Goal: Task Accomplishment & Management: Manage account settings

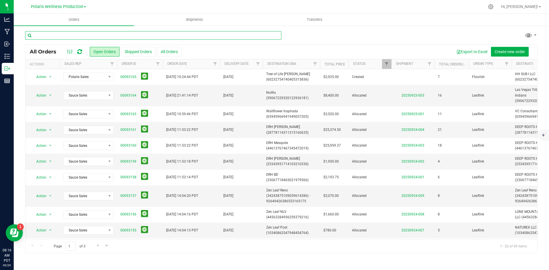
click at [192, 37] on input "text" at bounding box center [153, 35] width 256 height 9
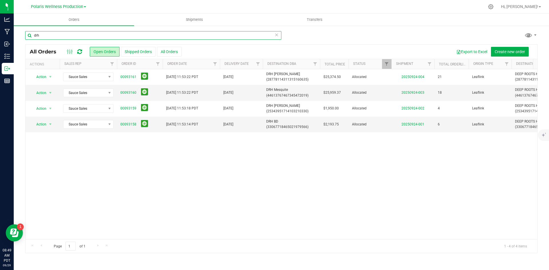
click at [73, 35] on input "drh" at bounding box center [153, 35] width 256 height 9
type input "d"
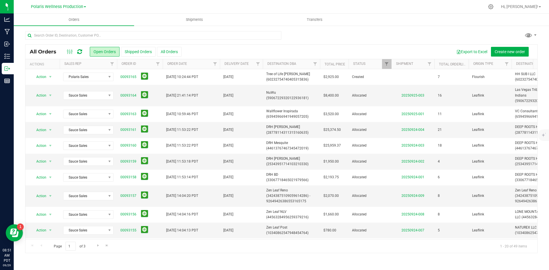
click at [80, 51] on icon at bounding box center [79, 52] width 5 height 6
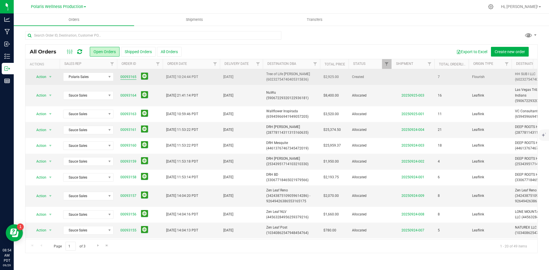
click at [124, 75] on link "00093165" at bounding box center [128, 76] width 16 height 5
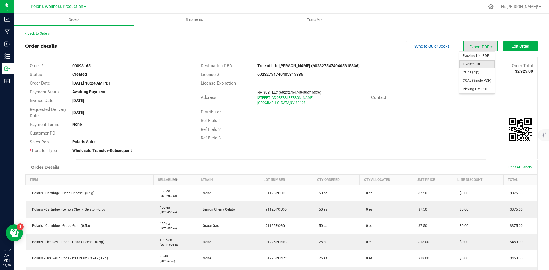
click at [480, 64] on span "Invoice PDF" at bounding box center [477, 64] width 35 height 8
click at [516, 48] on span "Edit Order" at bounding box center [521, 46] width 18 height 5
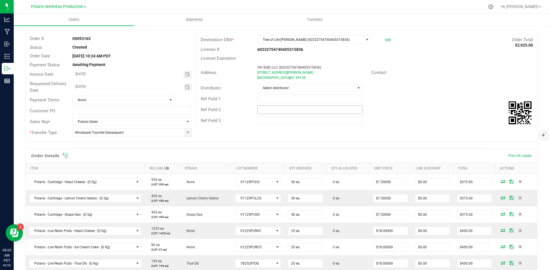
scroll to position [57, 0]
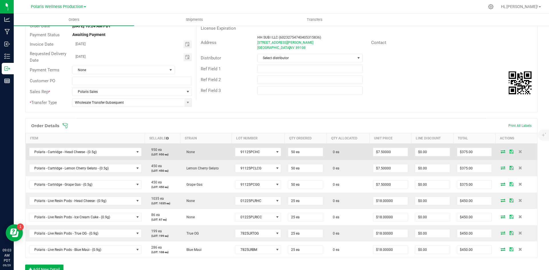
click at [501, 150] on icon at bounding box center [503, 151] width 5 height 3
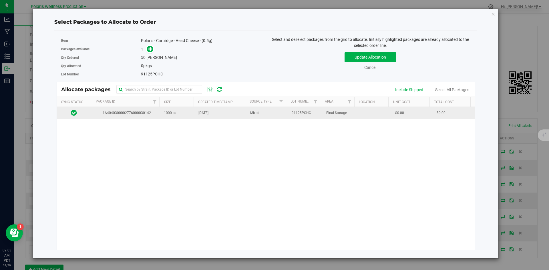
click at [180, 115] on td "1000 ea" at bounding box center [178, 113] width 35 height 12
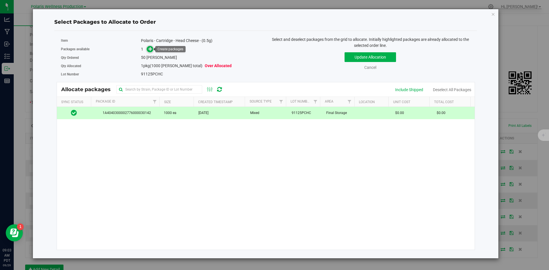
click at [153, 48] on icon at bounding box center [151, 49] width 4 height 4
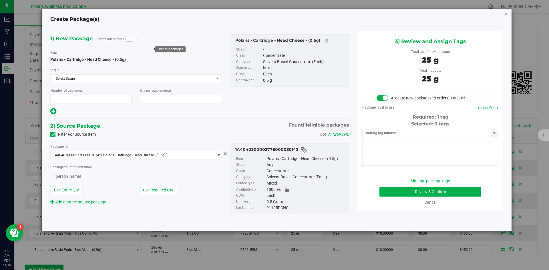
type input "1"
type input "50"
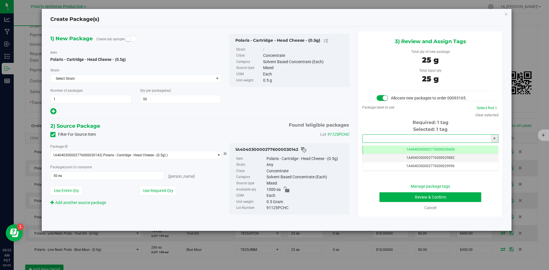
click at [390, 138] on input "text" at bounding box center [427, 139] width 128 height 8
click at [400, 146] on li "1A4040300002776000030194" at bounding box center [431, 148] width 136 height 9
type input "1A4040300002776000030194"
click at [394, 205] on div "Manage package tags Review & Confirm Cancel" at bounding box center [431, 197] width 128 height 27
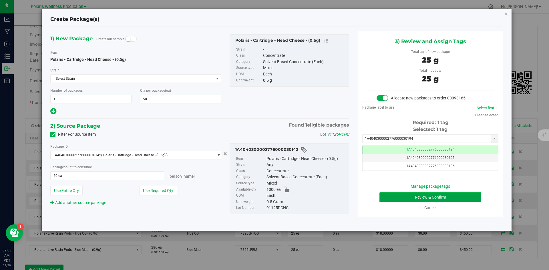
click at [396, 199] on button "Review & Confirm" at bounding box center [431, 198] width 102 height 10
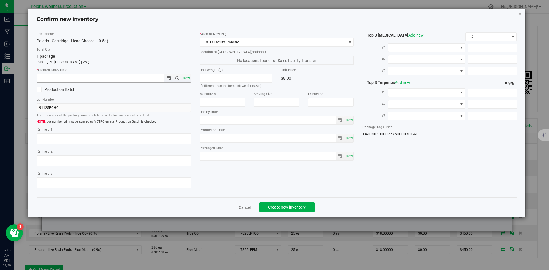
click at [185, 79] on span "Now" at bounding box center [186, 78] width 10 height 8
type input "[DATE] 9:03 AM"
click at [283, 207] on span "Create new inventory" at bounding box center [286, 207] width 37 height 5
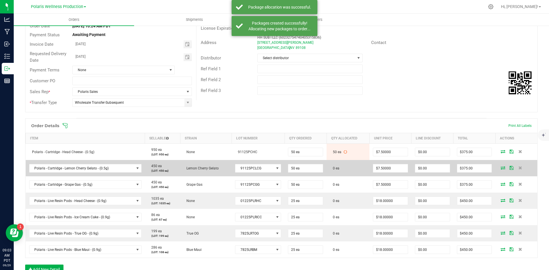
click at [501, 169] on icon at bounding box center [503, 167] width 5 height 3
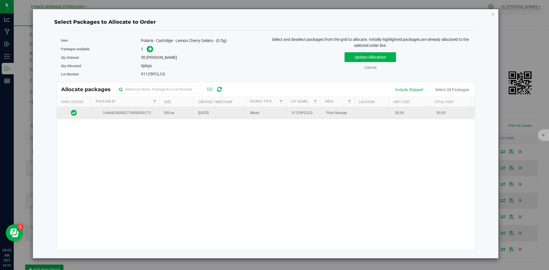
click at [185, 113] on td "500 ea" at bounding box center [178, 113] width 35 height 12
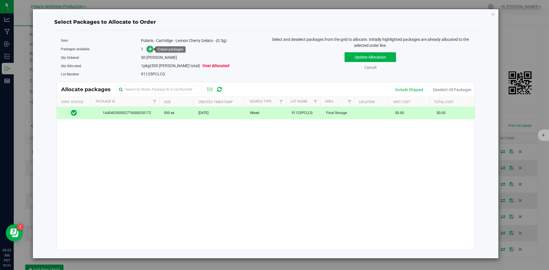
click at [150, 50] on icon at bounding box center [151, 49] width 4 height 4
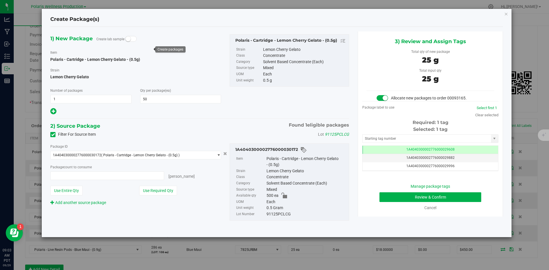
type input "50 ea"
click at [406, 136] on input "text" at bounding box center [427, 139] width 128 height 8
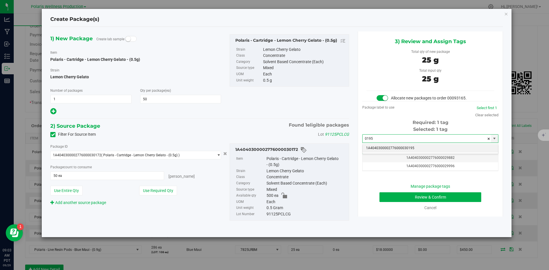
click at [403, 149] on li "1A4040300002776000030195" at bounding box center [431, 148] width 136 height 9
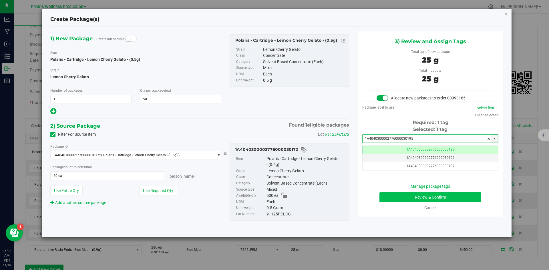
type input "1A4040300002776000030195"
click at [401, 198] on button "Review & Confirm" at bounding box center [431, 198] width 102 height 10
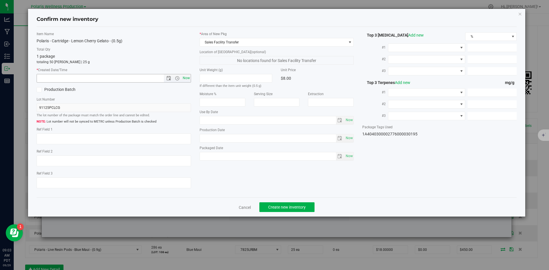
click at [182, 79] on span "Now" at bounding box center [186, 78] width 10 height 8
type input "[DATE] 9:03 AM"
click at [286, 206] on span "Create new inventory" at bounding box center [286, 207] width 37 height 5
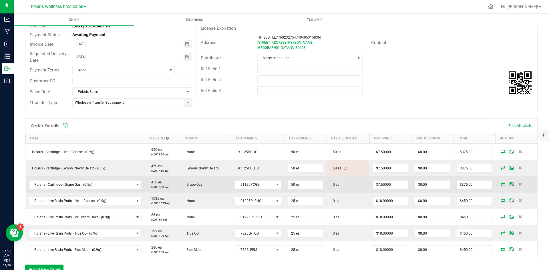
click at [501, 186] on icon at bounding box center [503, 184] width 5 height 3
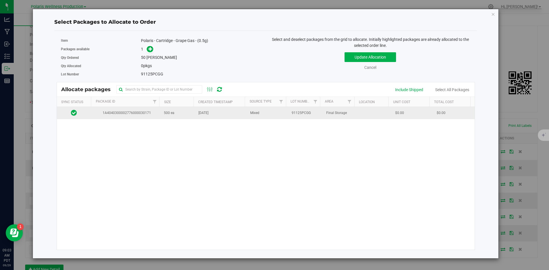
click at [190, 112] on td "500 ea" at bounding box center [178, 113] width 35 height 12
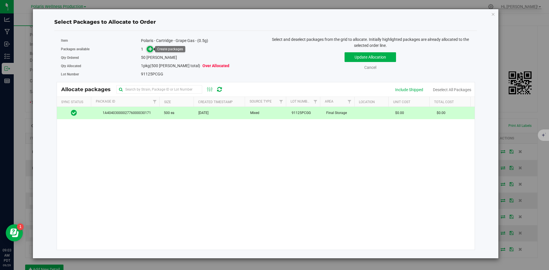
click at [149, 49] on icon at bounding box center [151, 49] width 4 height 4
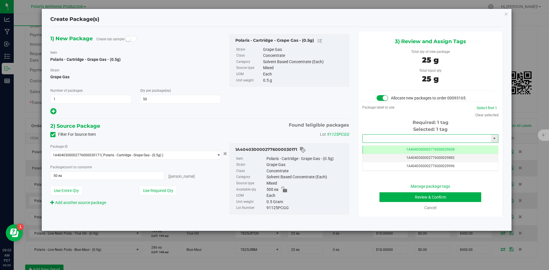
click at [373, 137] on input "text" at bounding box center [427, 139] width 128 height 8
click at [370, 151] on li "1A4040300002776000030196" at bounding box center [431, 148] width 136 height 9
type input "1A4040300002776000030196"
click at [389, 200] on button "Review & Confirm" at bounding box center [431, 198] width 102 height 10
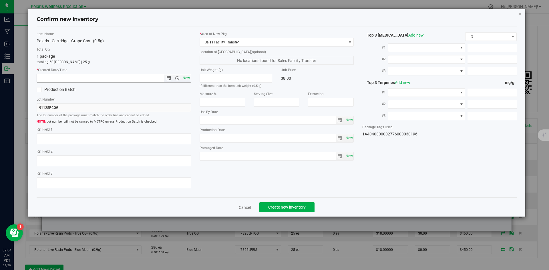
click at [189, 80] on span "Now" at bounding box center [186, 78] width 10 height 8
type input "[DATE] 9:04 AM"
click at [292, 210] on span "Create new inventory" at bounding box center [286, 207] width 37 height 5
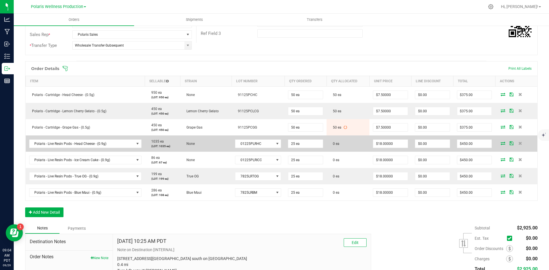
click at [501, 143] on icon at bounding box center [503, 143] width 5 height 3
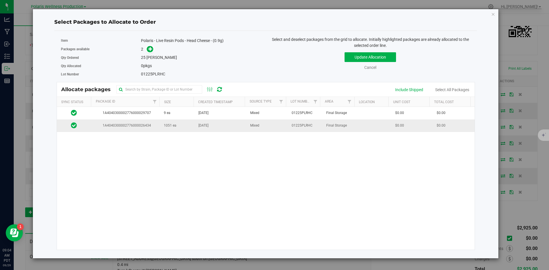
click at [187, 125] on td "1051 ea" at bounding box center [178, 126] width 35 height 12
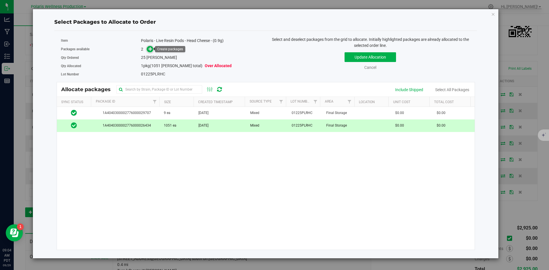
click at [152, 51] on icon at bounding box center [151, 49] width 4 height 4
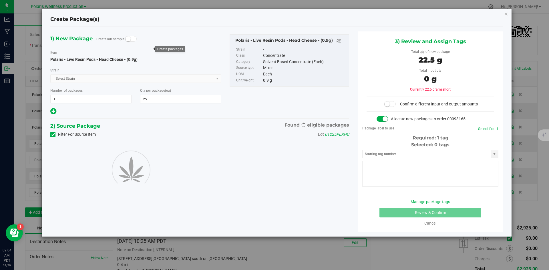
type input "25"
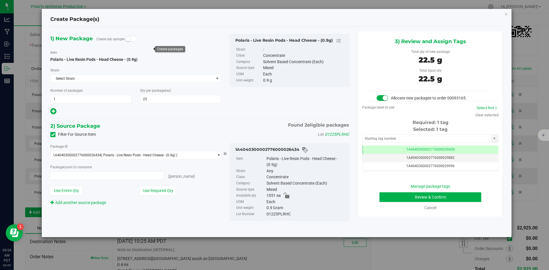
type input "25 ea"
click at [388, 139] on input "text" at bounding box center [427, 139] width 128 height 8
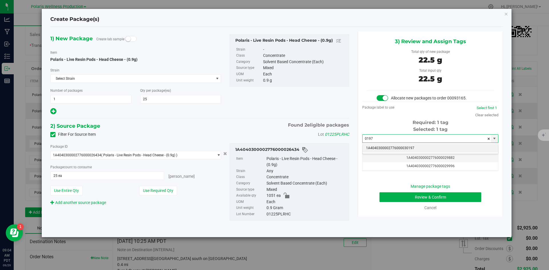
click at [387, 146] on li "1A4040300002776000030197" at bounding box center [431, 148] width 136 height 9
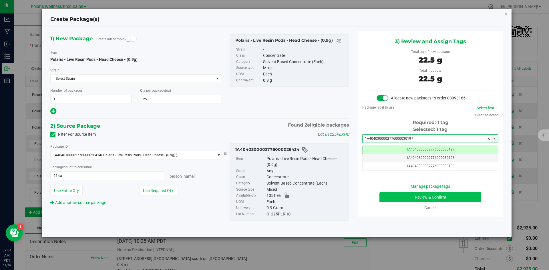
type input "1A4040300002776000030197"
click at [392, 199] on button "Review & Confirm" at bounding box center [431, 198] width 102 height 10
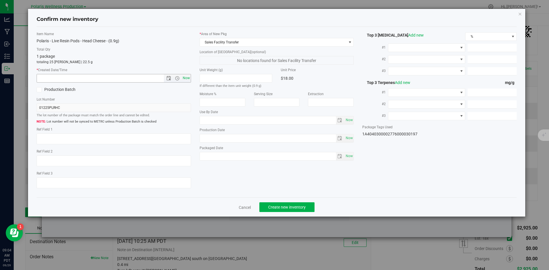
click at [183, 79] on span "Now" at bounding box center [186, 78] width 10 height 8
type input "[DATE] 9:04 AM"
click at [299, 206] on span "Create new inventory" at bounding box center [286, 207] width 37 height 5
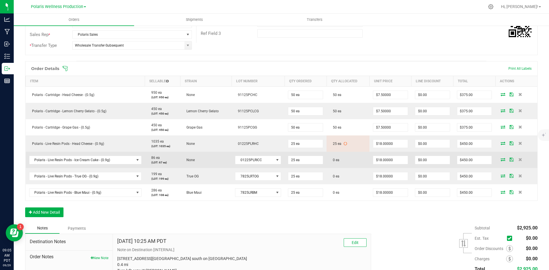
click at [501, 160] on icon at bounding box center [503, 159] width 5 height 3
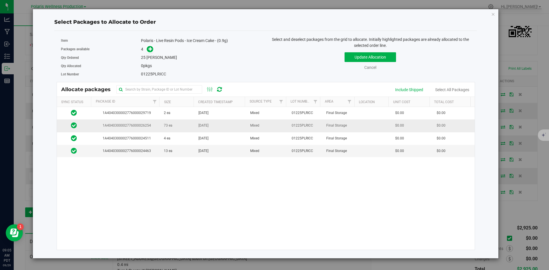
click at [179, 127] on td "73 ea" at bounding box center [178, 126] width 35 height 13
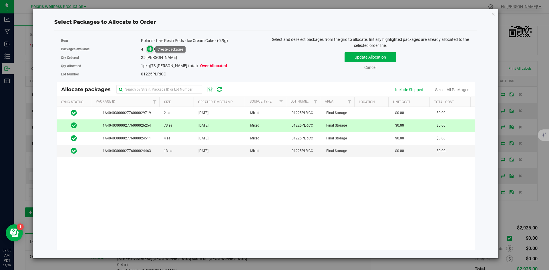
click at [150, 48] on icon at bounding box center [151, 49] width 4 height 4
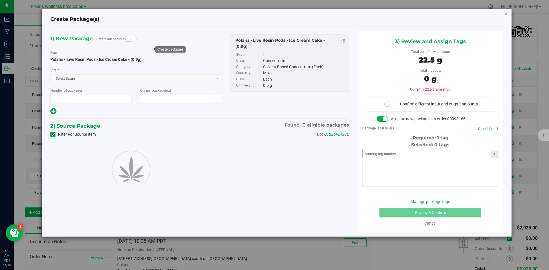
type input "1"
type input "25"
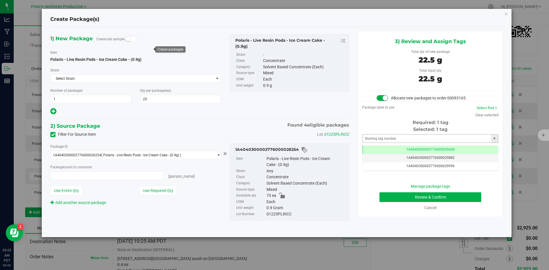
type input "25 ea"
click at [398, 137] on input "text" at bounding box center [427, 139] width 128 height 8
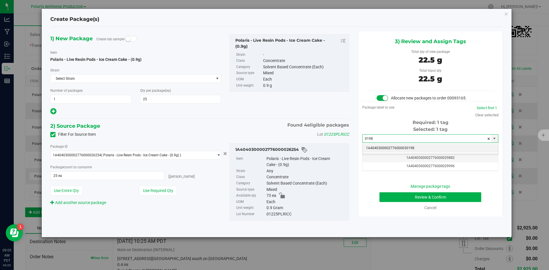
click at [397, 148] on li "1A4040300002776000030198" at bounding box center [431, 148] width 136 height 9
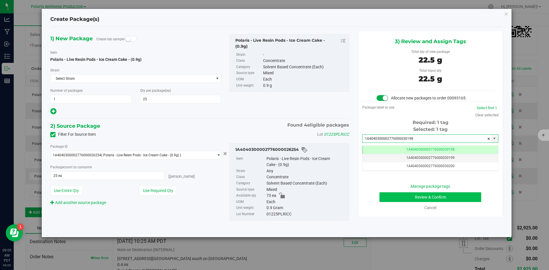
type input "1A4040300002776000030198"
click at [394, 199] on button "Review & Confirm" at bounding box center [431, 198] width 102 height 10
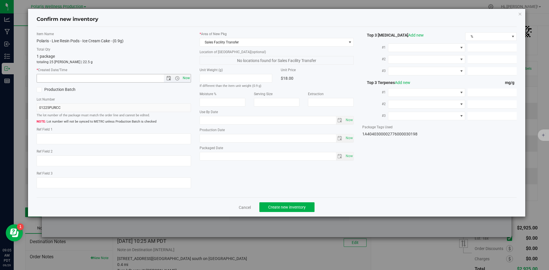
click at [188, 78] on span "Now" at bounding box center [186, 78] width 10 height 8
type input "[DATE] 9:05 AM"
click at [309, 204] on button "Create new inventory" at bounding box center [287, 208] width 55 height 10
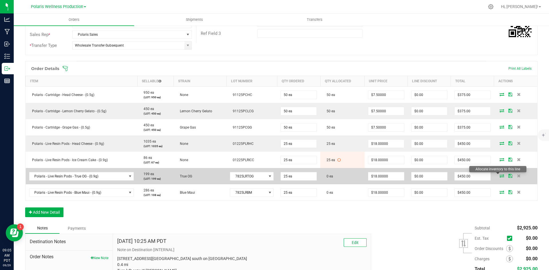
click at [500, 175] on icon at bounding box center [502, 175] width 5 height 3
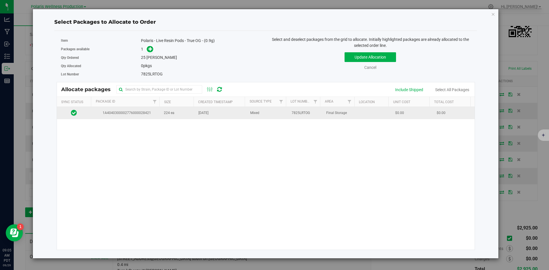
click at [181, 111] on td "224 ea" at bounding box center [178, 113] width 35 height 12
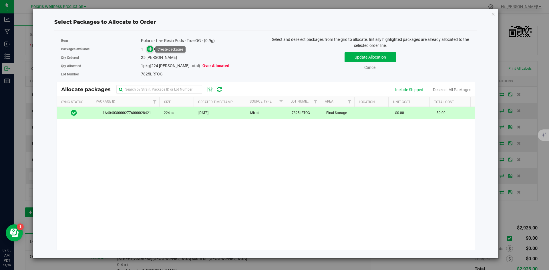
click at [151, 47] on icon at bounding box center [151, 49] width 4 height 4
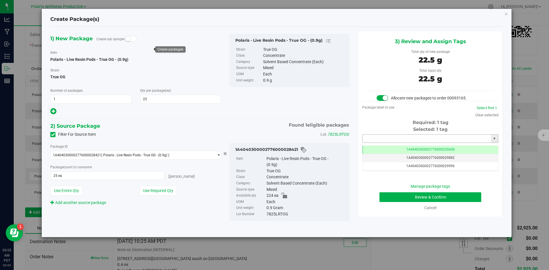
click at [403, 136] on input "text" at bounding box center [427, 139] width 128 height 8
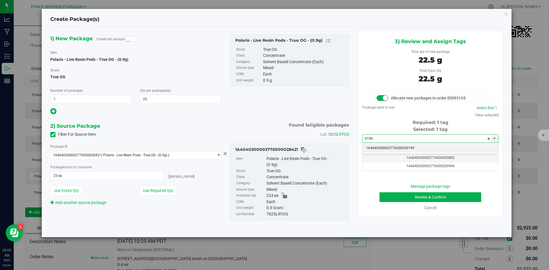
click at [399, 147] on li "1A4040300002776000030199" at bounding box center [431, 148] width 136 height 9
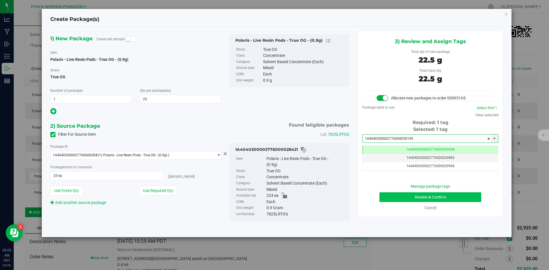
type input "1A4040300002776000030199"
click at [395, 197] on button "Review & Confirm" at bounding box center [431, 198] width 102 height 10
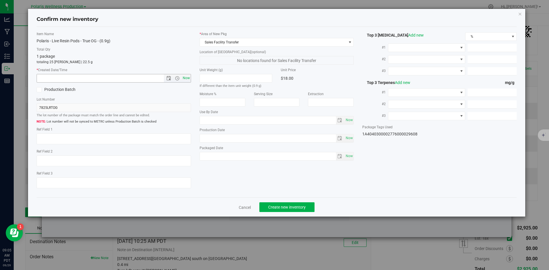
click at [187, 78] on span "Now" at bounding box center [186, 78] width 10 height 8
type input "[DATE] 9:05 AM"
click at [286, 205] on span "Create new inventory" at bounding box center [286, 207] width 37 height 5
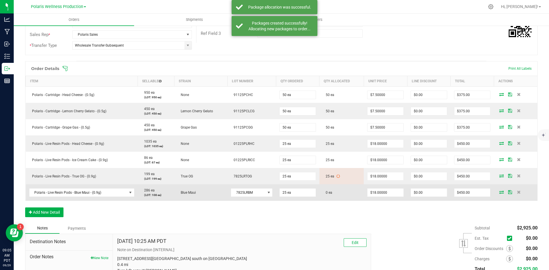
click at [500, 193] on icon at bounding box center [502, 192] width 5 height 3
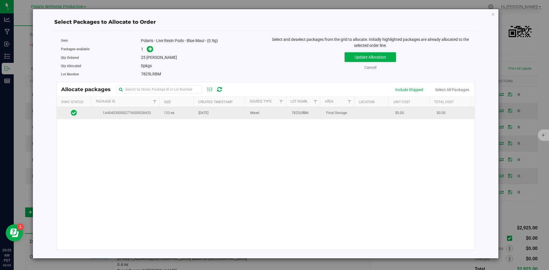
click at [170, 111] on span "133 ea" at bounding box center [169, 112] width 11 height 5
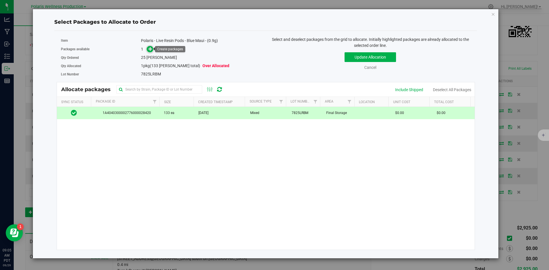
click at [151, 47] on icon at bounding box center [151, 49] width 4 height 4
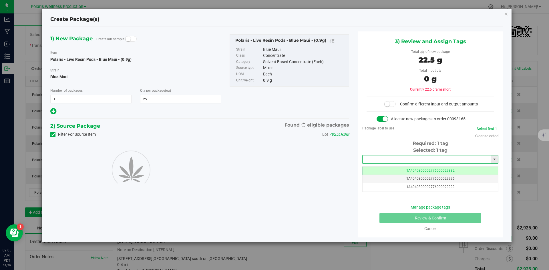
click at [388, 157] on input "text" at bounding box center [427, 160] width 128 height 8
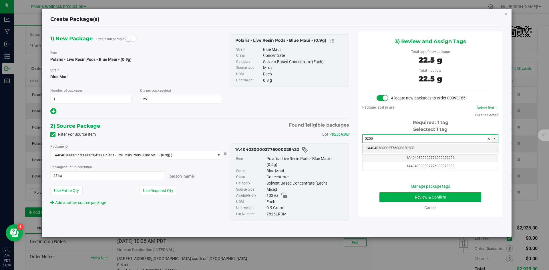
click at [396, 146] on li "1A4040300002776000030200" at bounding box center [431, 148] width 136 height 9
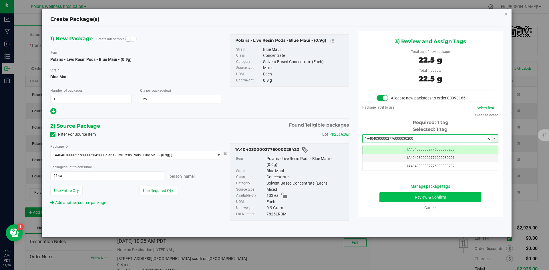
type input "1A4040300002776000030200"
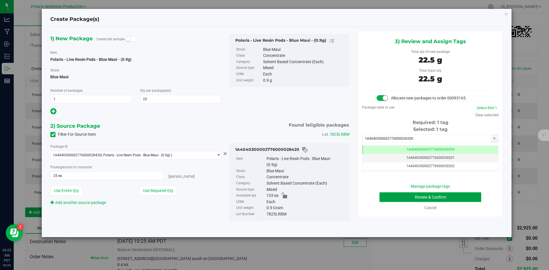
click at [385, 195] on button "Review & Confirm" at bounding box center [431, 198] width 102 height 10
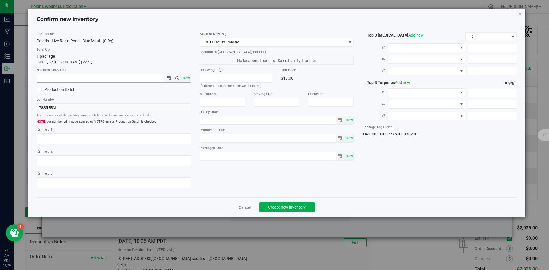
click at [187, 80] on span "Now" at bounding box center [186, 78] width 10 height 8
type input "[DATE] 9:05 AM"
click at [294, 205] on span "Create new inventory" at bounding box center [286, 207] width 37 height 5
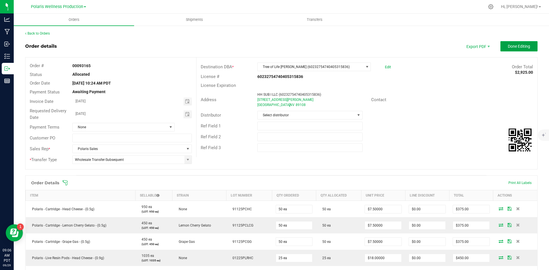
click at [517, 47] on span "Done Editing" at bounding box center [519, 46] width 22 height 5
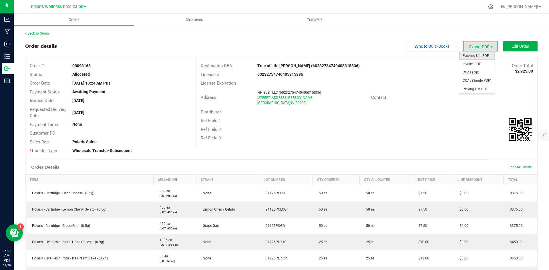
click at [476, 55] on span "Packing List PDF" at bounding box center [477, 56] width 35 height 8
click at [515, 43] on button "Edit Order" at bounding box center [521, 46] width 34 height 10
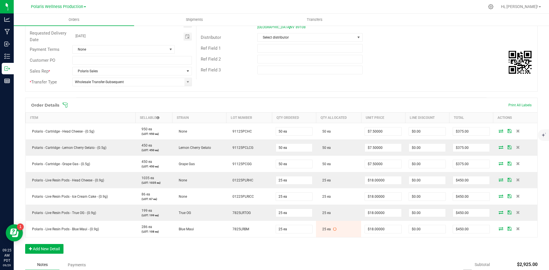
scroll to position [114, 0]
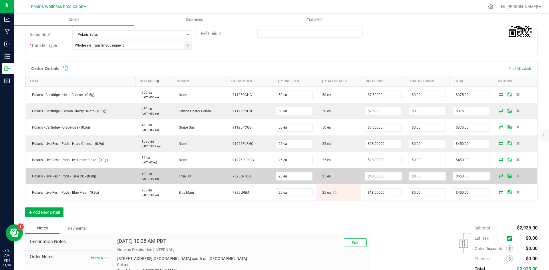
click at [499, 176] on icon at bounding box center [501, 175] width 5 height 3
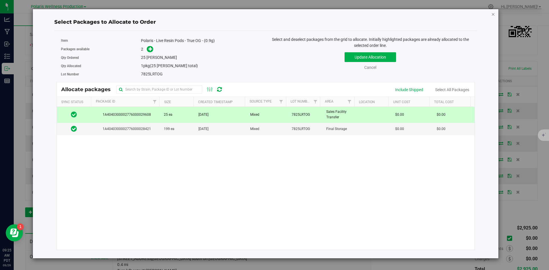
click at [493, 15] on icon "button" at bounding box center [494, 14] width 4 height 7
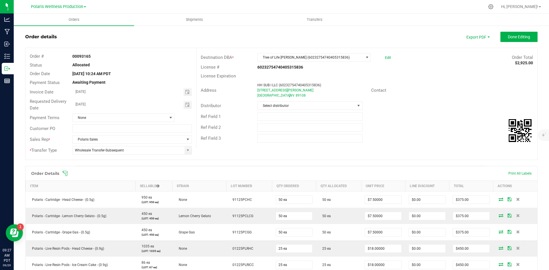
scroll to position [0, 0]
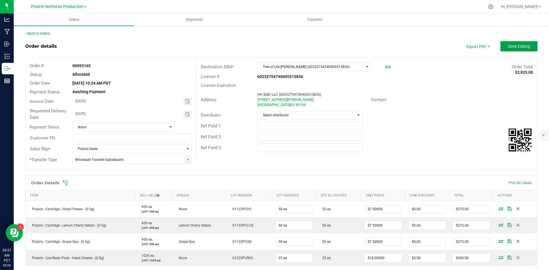
click at [508, 44] on span "Done Editing" at bounding box center [519, 46] width 22 height 5
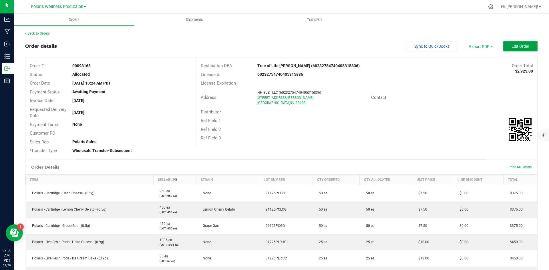
click at [515, 47] on span "Edit Order" at bounding box center [521, 46] width 18 height 5
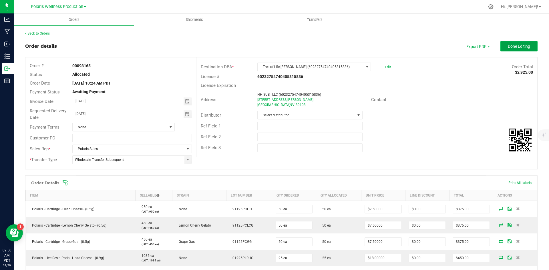
click at [522, 43] on button "Done Editing" at bounding box center [519, 46] width 37 height 10
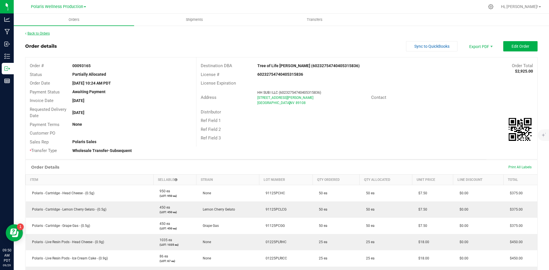
click at [43, 33] on link "Back to Orders" at bounding box center [37, 33] width 25 height 4
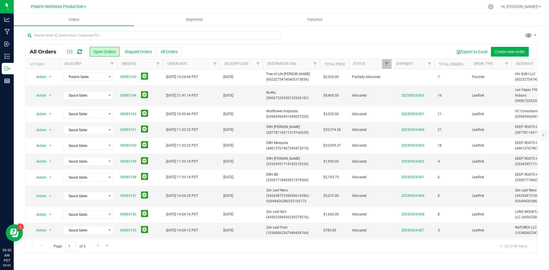
click at [80, 51] on icon at bounding box center [79, 52] width 5 height 6
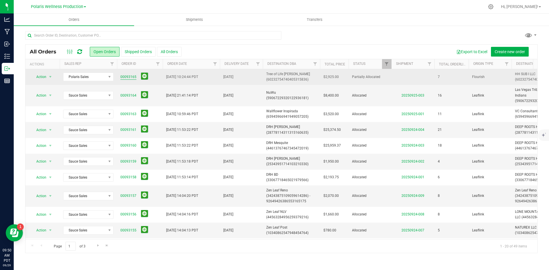
click at [127, 76] on link "00093165" at bounding box center [128, 76] width 16 height 5
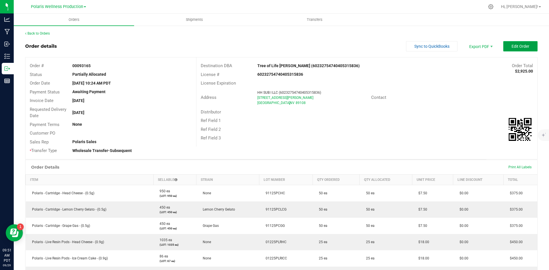
click at [514, 43] on button "Edit Order" at bounding box center [521, 46] width 34 height 10
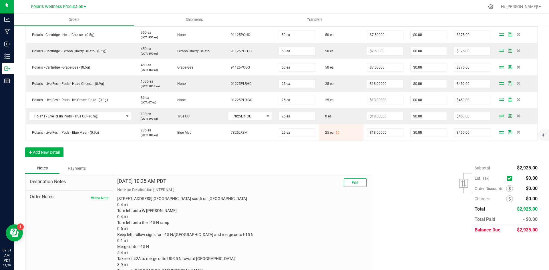
scroll to position [200, 0]
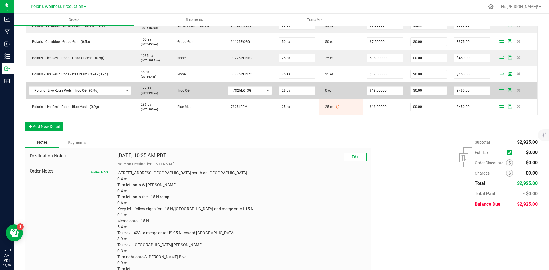
click at [500, 89] on icon at bounding box center [502, 89] width 5 height 3
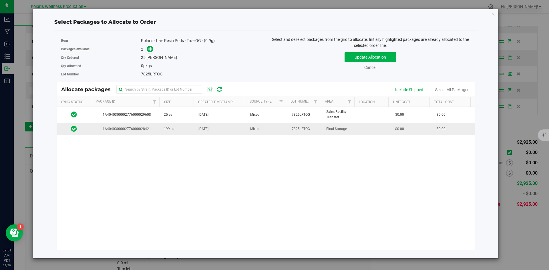
click at [185, 128] on td "199 ea" at bounding box center [178, 129] width 35 height 12
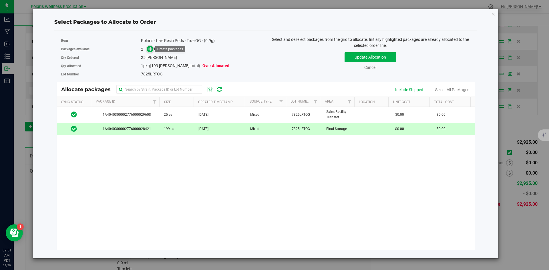
click at [151, 49] on icon at bounding box center [151, 49] width 4 height 4
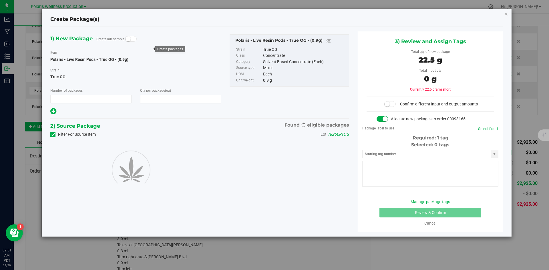
type input "1"
type input "25"
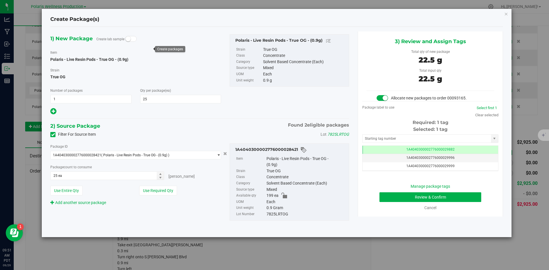
scroll to position [0, 0]
click at [387, 137] on input "text" at bounding box center [427, 139] width 128 height 8
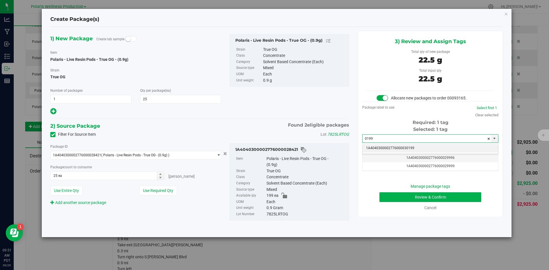
click at [384, 148] on li "1A4040300002776000030199" at bounding box center [431, 148] width 136 height 9
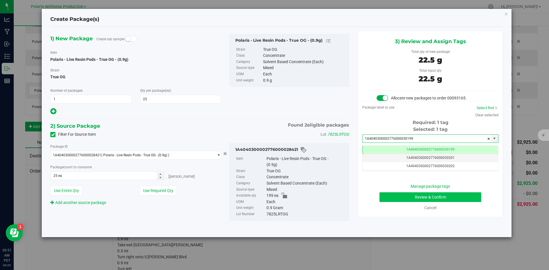
type input "1A4040300002776000030199"
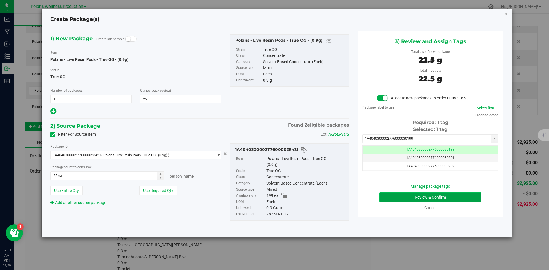
click at [389, 198] on button "Review & Confirm" at bounding box center [431, 198] width 102 height 10
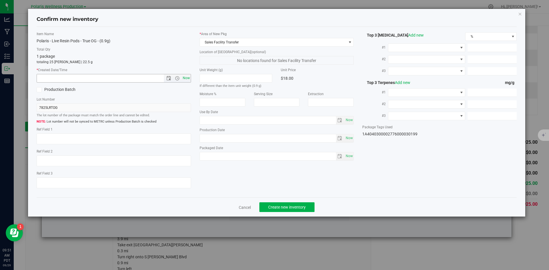
click at [183, 80] on span "Now" at bounding box center [186, 78] width 10 height 8
type input "[DATE] 9:51 AM"
click at [293, 209] on span "Create new inventory" at bounding box center [286, 207] width 37 height 5
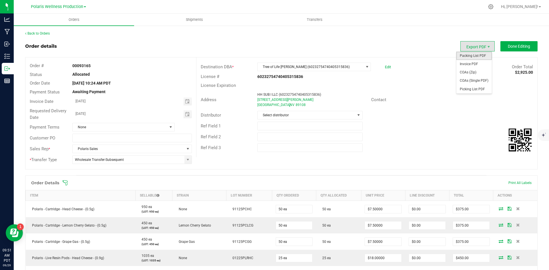
click at [475, 55] on span "Packing List PDF" at bounding box center [474, 56] width 35 height 8
